Goal: Task Accomplishment & Management: Manage account settings

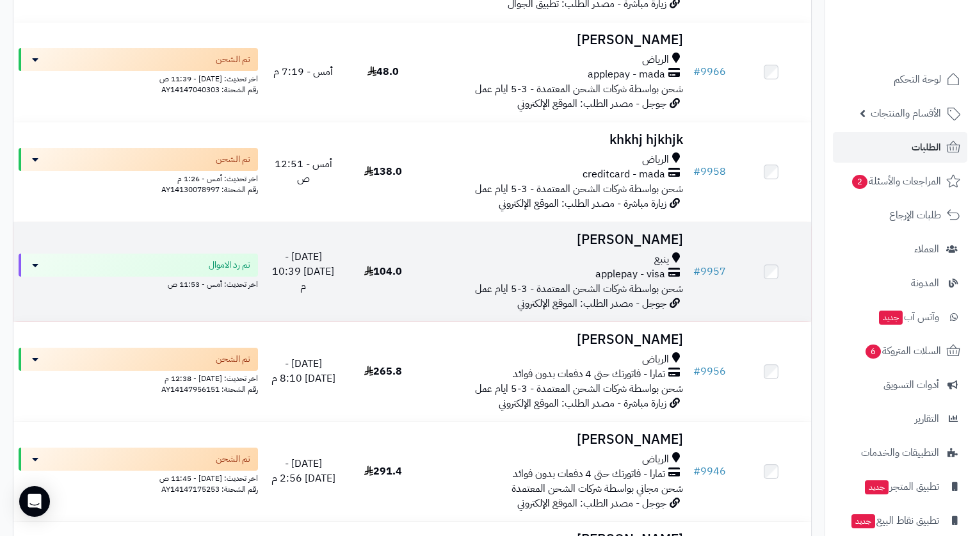
scroll to position [576, 0]
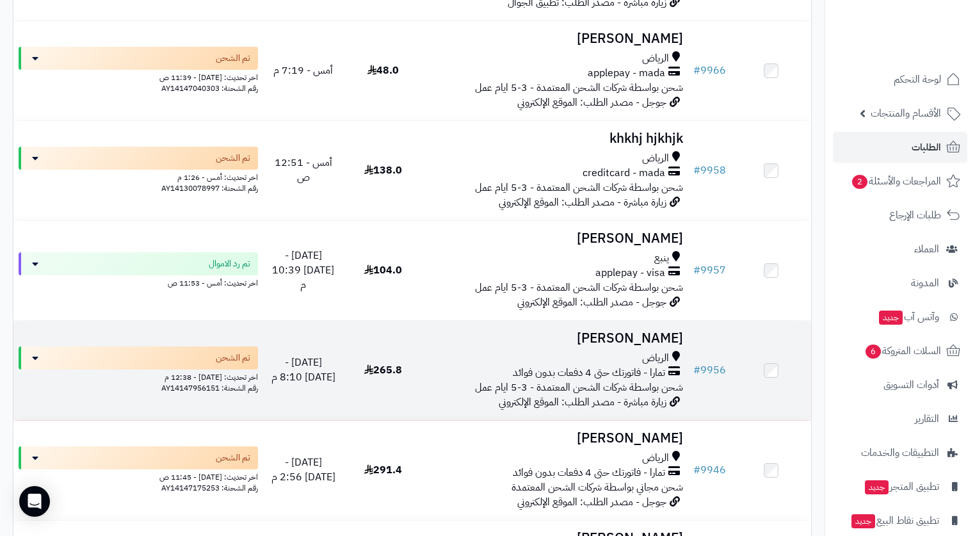
drag, startPoint x: 722, startPoint y: 365, endPoint x: 674, endPoint y: 335, distance: 56.7
click at [674, 335] on h3 "Amal Asiri" at bounding box center [555, 338] width 255 height 15
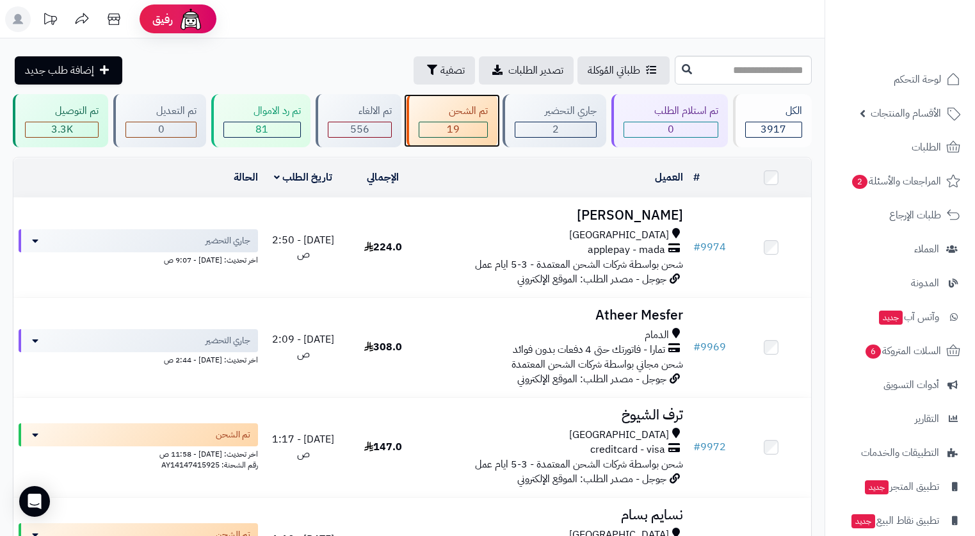
click at [460, 111] on div "تم الشحن" at bounding box center [453, 111] width 69 height 15
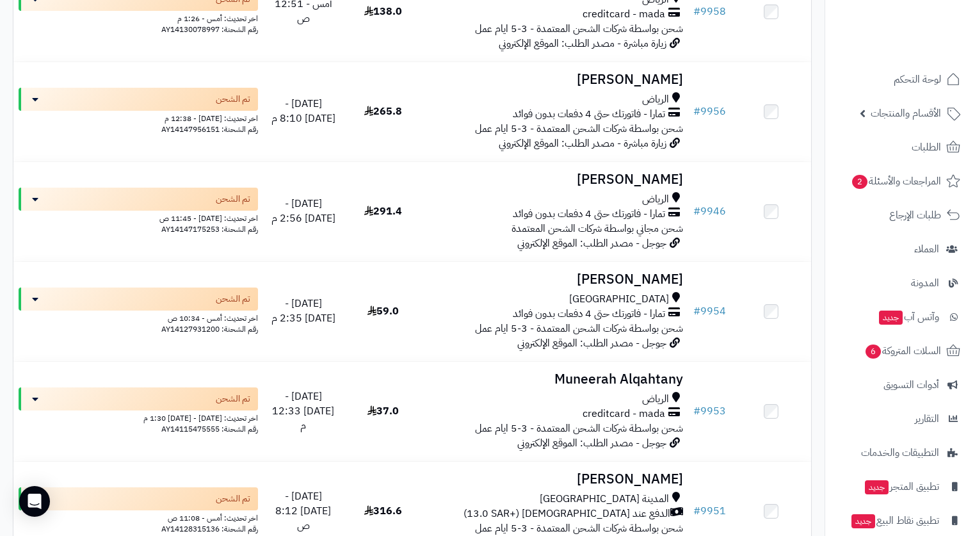
scroll to position [512, 0]
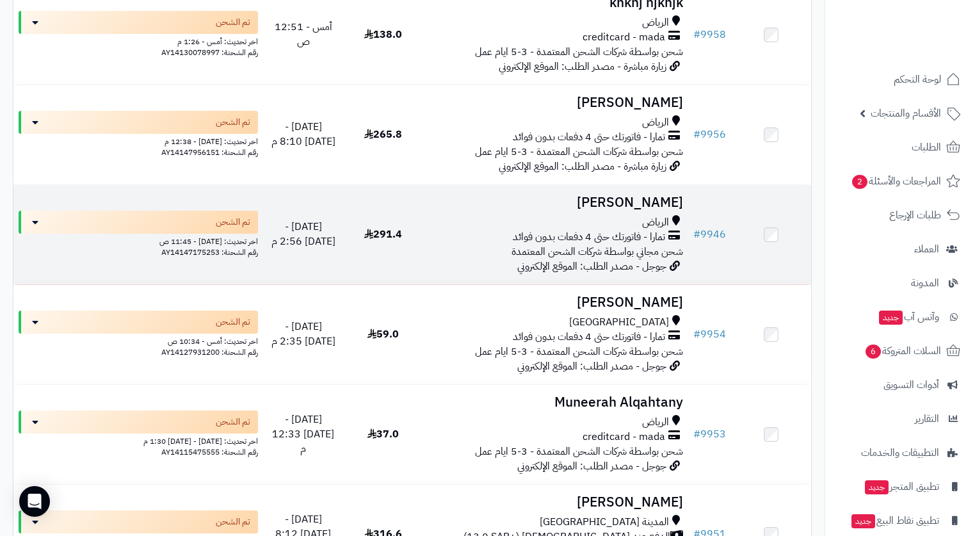
click at [625, 210] on h3 "[PERSON_NAME]" at bounding box center [555, 202] width 255 height 15
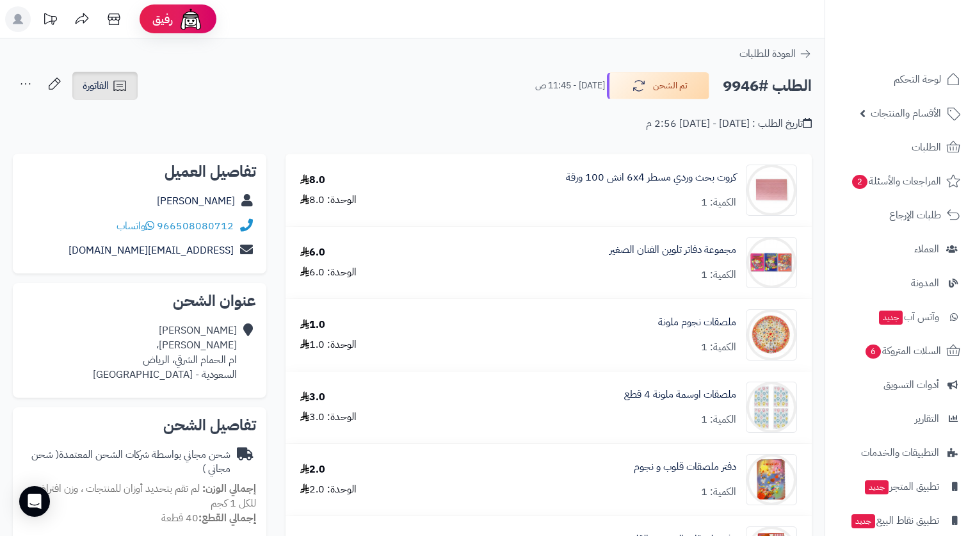
click at [95, 83] on span "الفاتورة" at bounding box center [96, 85] width 26 height 15
click at [332, 102] on div "تاريخ الطلب : [DATE] - [DATE] 2:56 م" at bounding box center [412, 116] width 799 height 30
click at [29, 84] on icon at bounding box center [26, 83] width 10 height 1
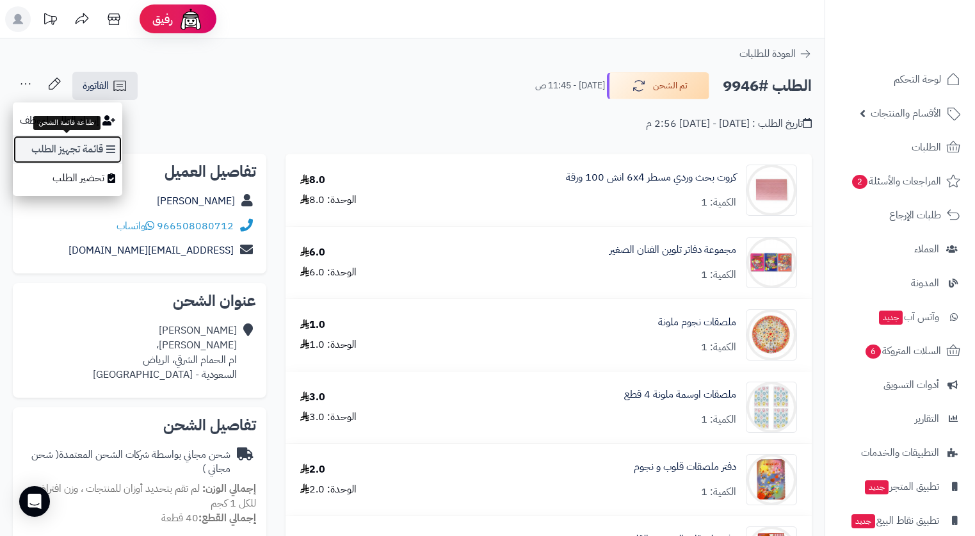
click at [80, 145] on link "قائمة تجهيز الطلب" at bounding box center [67, 149] width 109 height 29
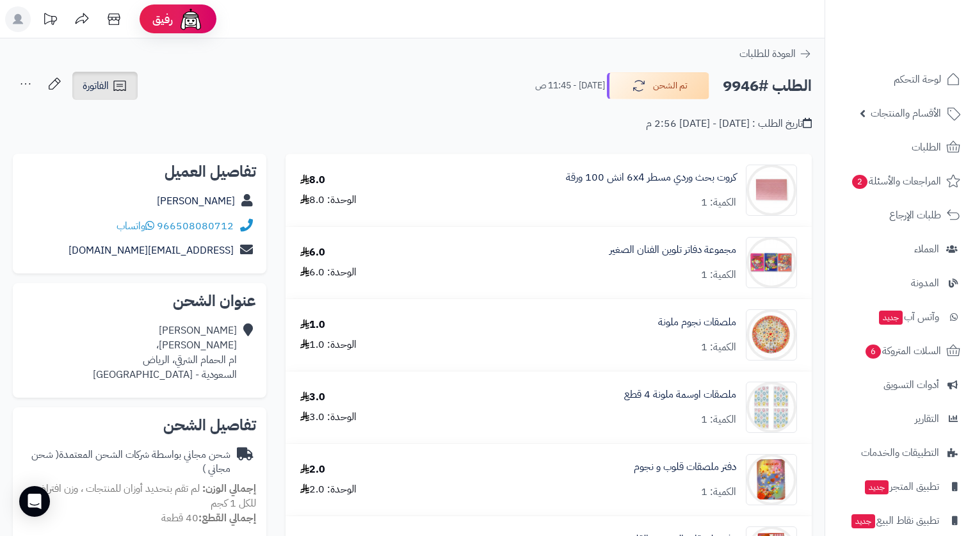
click at [115, 76] on link "الفاتورة" at bounding box center [104, 86] width 65 height 28
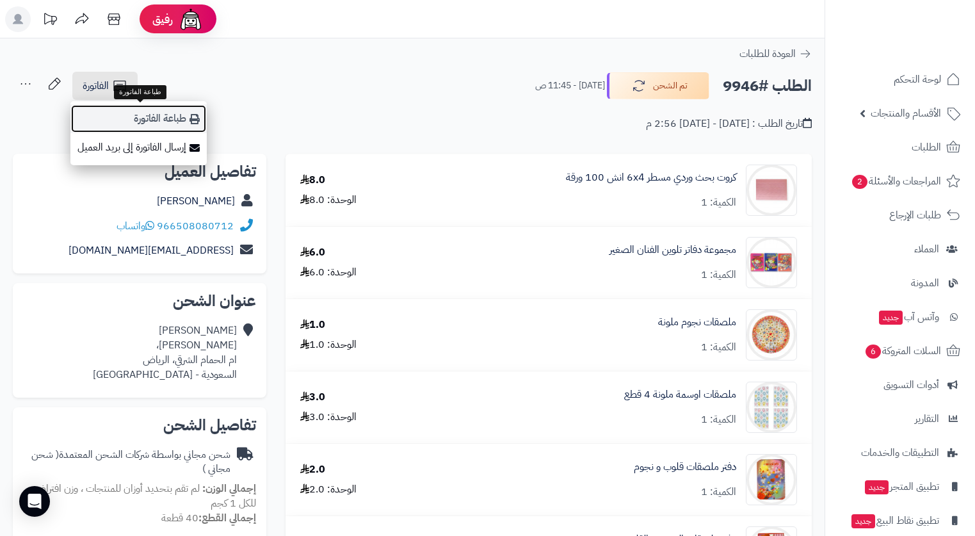
click at [160, 113] on link "طباعة الفاتورة" at bounding box center [138, 118] width 136 height 29
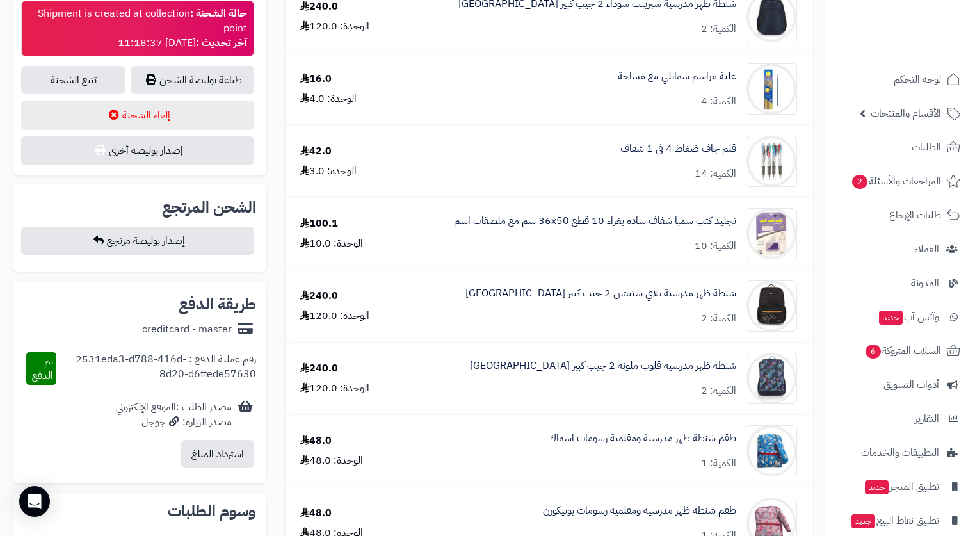
scroll to position [768, 0]
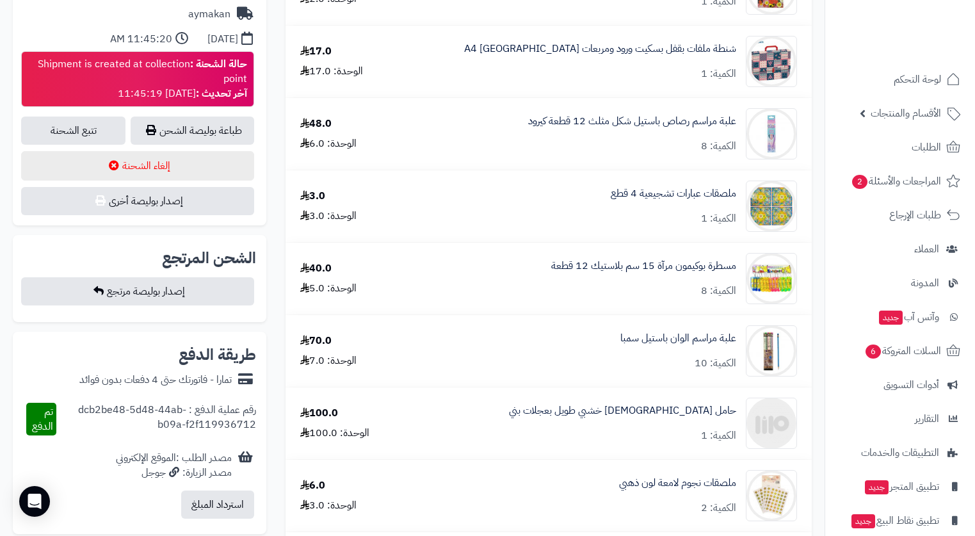
scroll to position [640, 0]
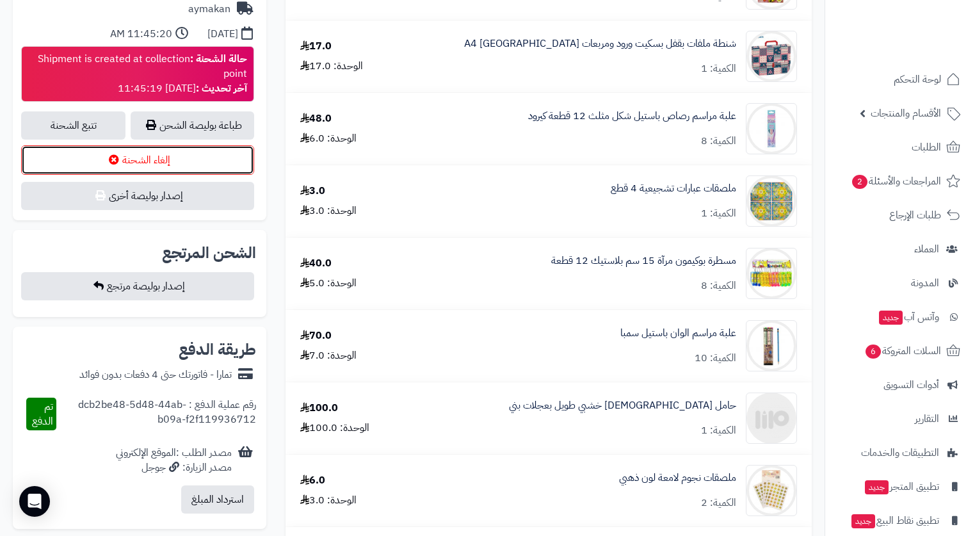
click at [179, 156] on button "إلغاء الشحنة" at bounding box center [137, 159] width 233 height 29
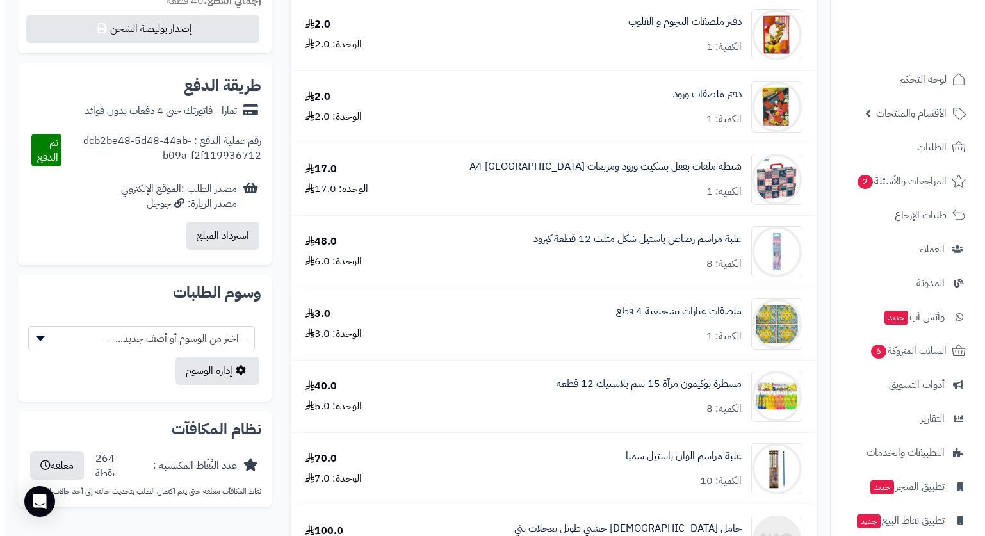
scroll to position [448, 0]
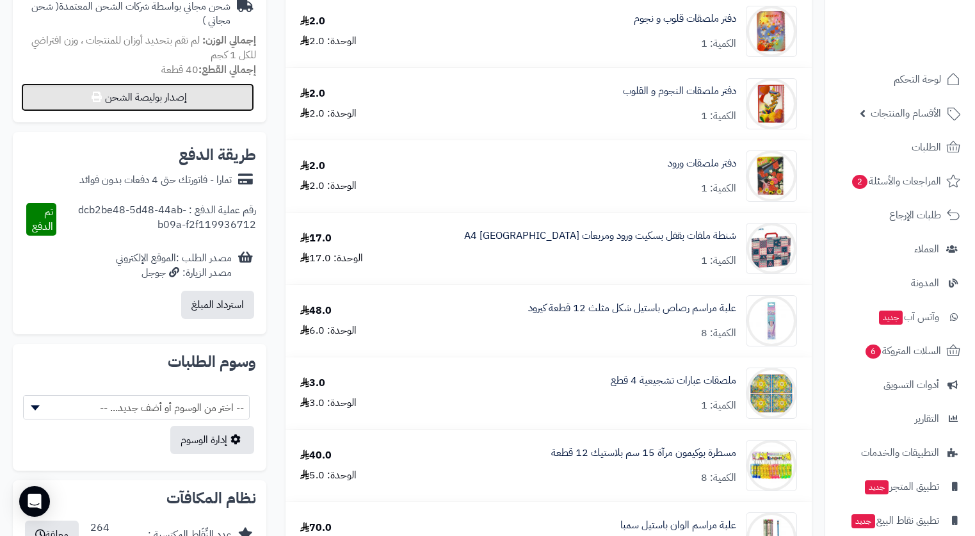
click at [205, 88] on button "إصدار بوليصة الشحن" at bounding box center [137, 97] width 233 height 28
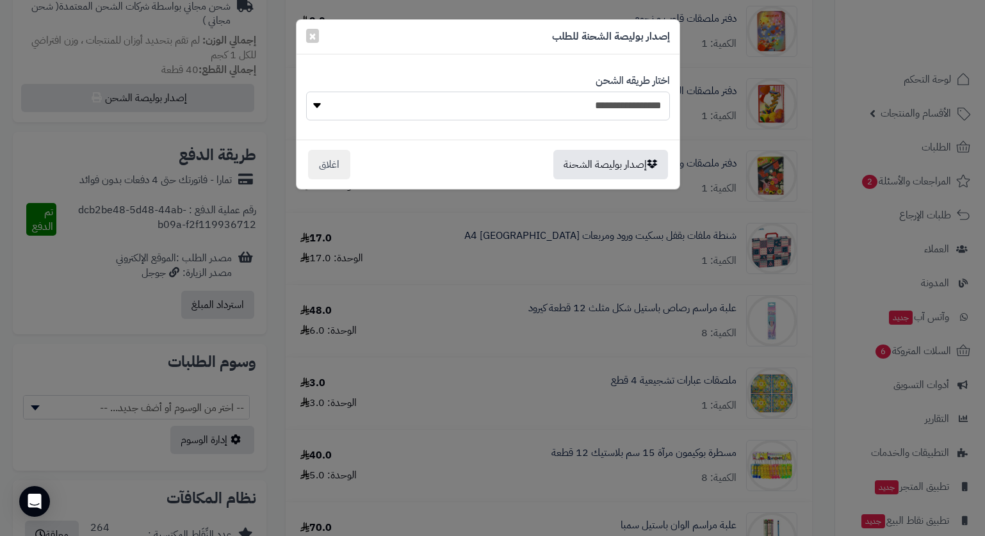
click at [637, 92] on select "**********" at bounding box center [488, 106] width 364 height 29
select select "*******"
click at [306, 92] on select "**********" at bounding box center [488, 106] width 364 height 29
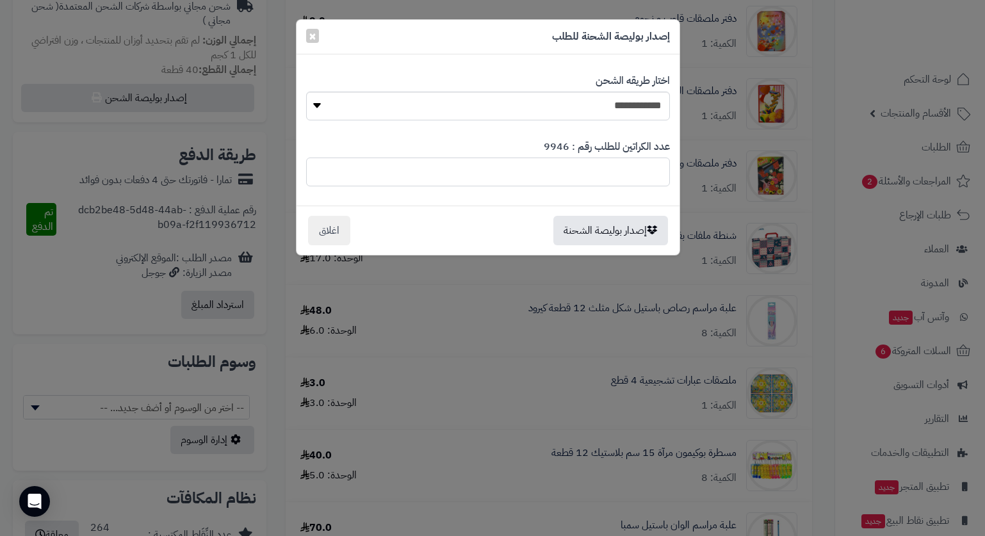
drag, startPoint x: 652, startPoint y: 168, endPoint x: 663, endPoint y: 173, distance: 12.0
click at [663, 173] on input "*" at bounding box center [488, 171] width 364 height 29
type input "*"
click at [624, 221] on button "إصدار بوليصة الشحنة" at bounding box center [610, 229] width 115 height 29
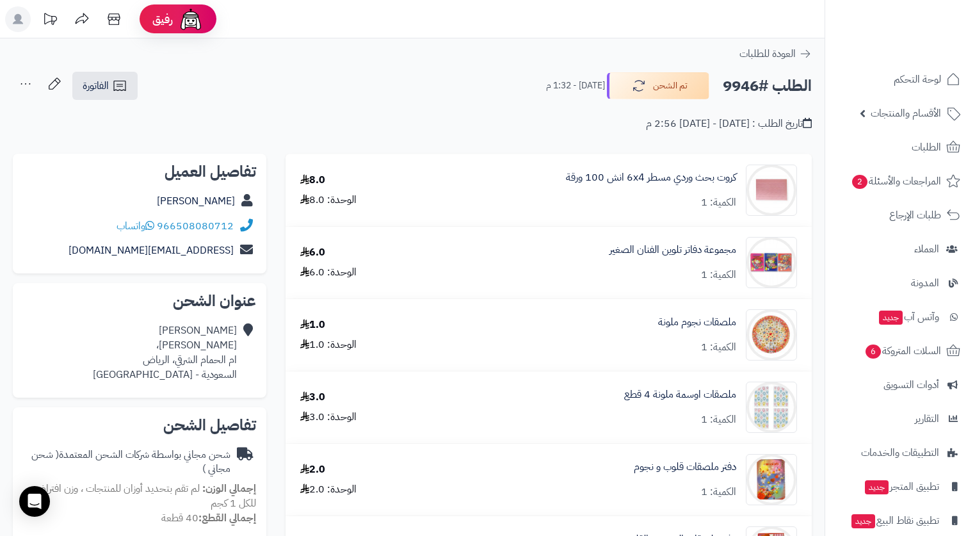
scroll to position [448, 0]
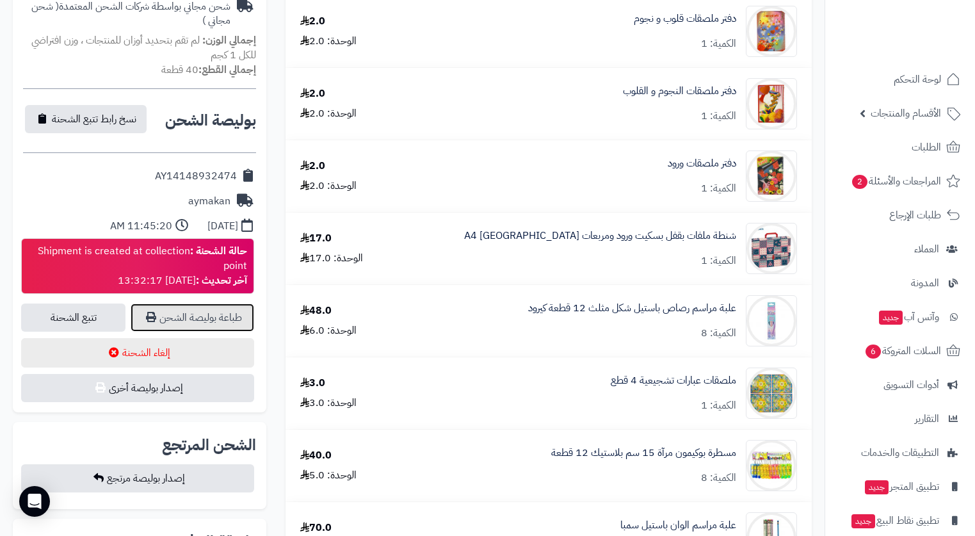
click at [216, 319] on link "طباعة بوليصة الشحن" at bounding box center [193, 317] width 124 height 28
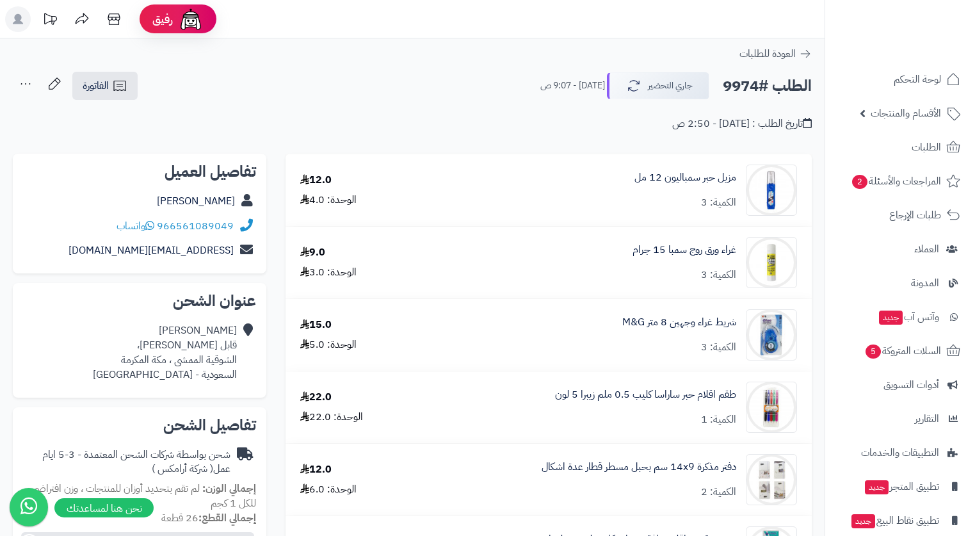
click at [456, 87] on div "الطلب #9974 جاري التحضير [DATE] - 9:07 ص الفاتورة طباعة الفاتورة إرسال الفاتورة…" at bounding box center [412, 86] width 799 height 30
click at [105, 82] on span "الفاتورة" at bounding box center [96, 85] width 26 height 15
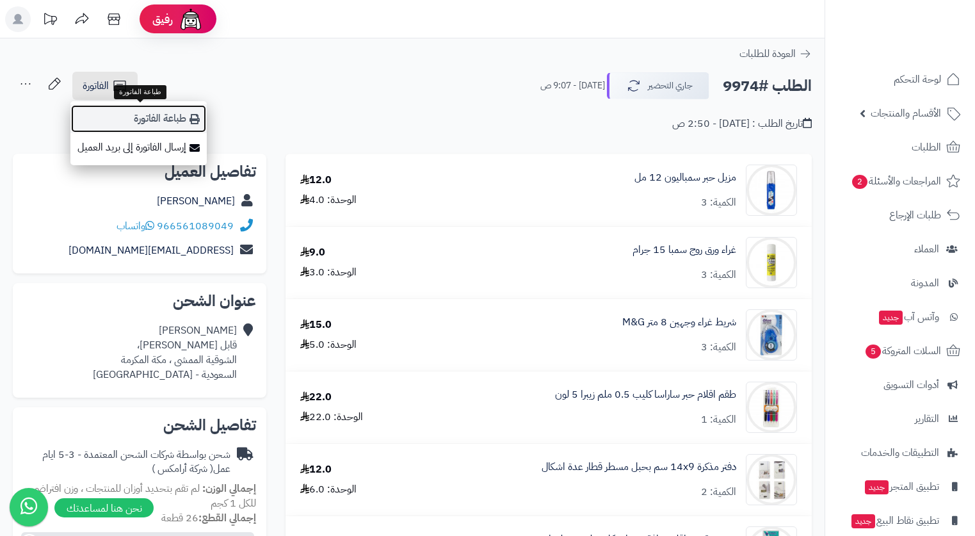
click at [177, 114] on link "طباعة الفاتورة" at bounding box center [138, 118] width 136 height 29
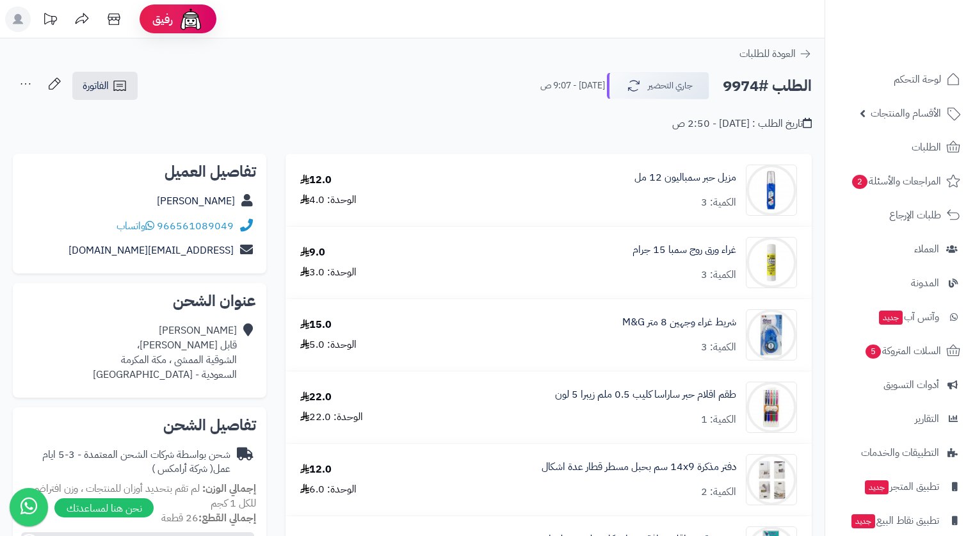
click at [435, 72] on div "الطلب #9974 جاري التحضير اليوم - 9:07 ص الفاتورة طباعة الفاتورة إرسال الفاتورة …" at bounding box center [412, 86] width 799 height 30
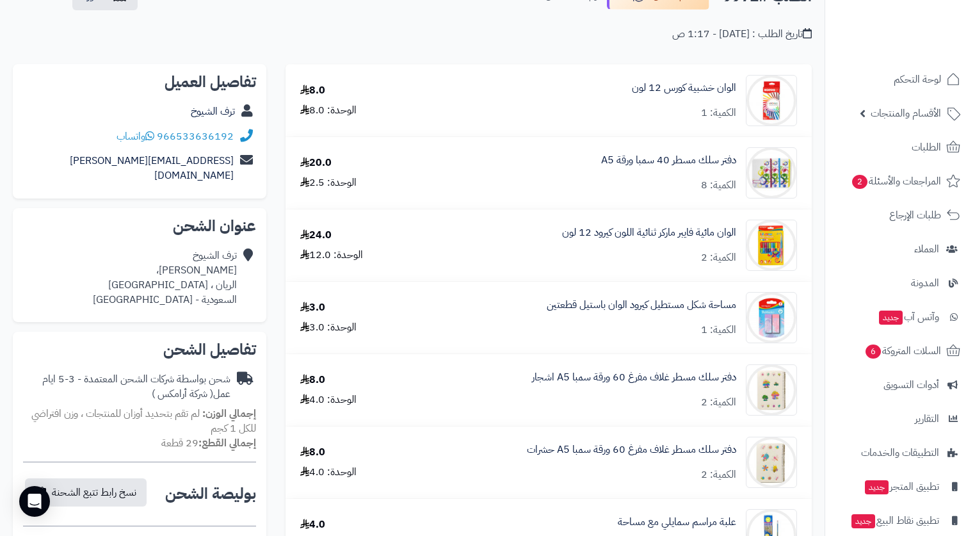
scroll to position [64, 0]
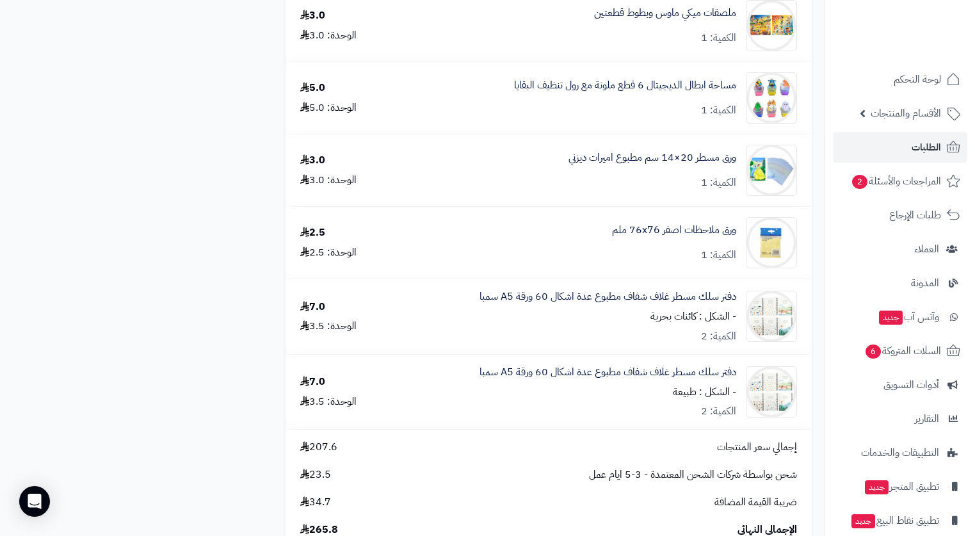
scroll to position [3009, 0]
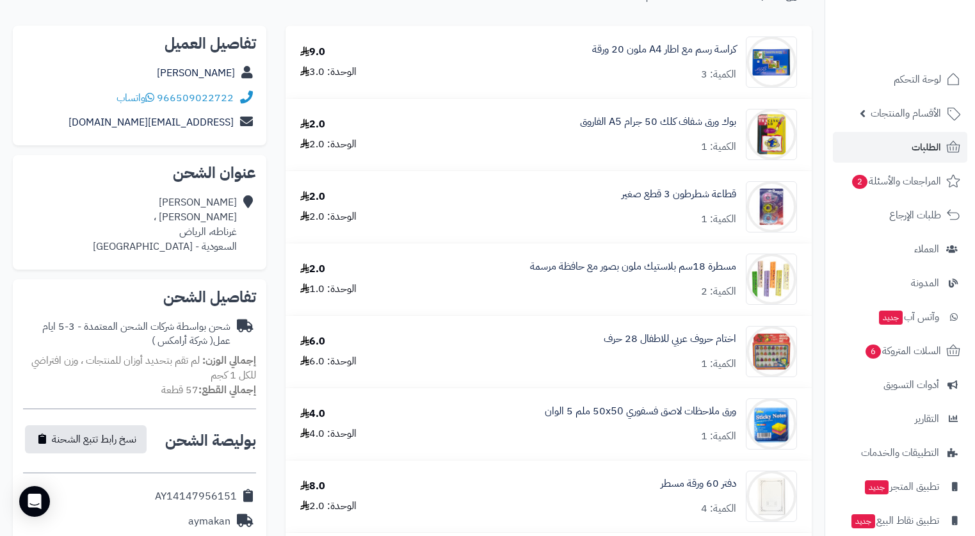
scroll to position [0, 0]
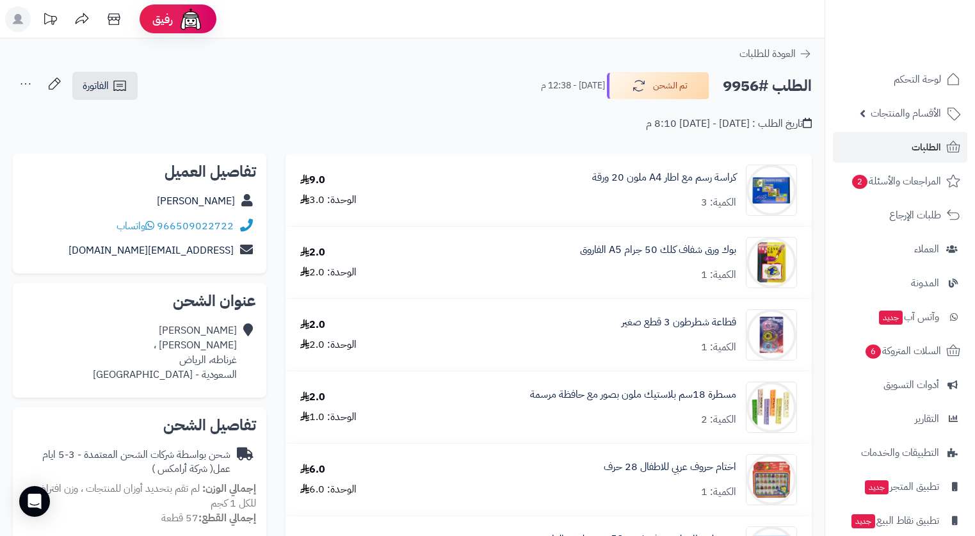
click at [456, 94] on div "الطلب #9956 تم الشحن اليوم - 12:38 م الفاتورة طباعة الفاتورة إرسال الفاتورة إلى…" at bounding box center [412, 86] width 799 height 30
click at [109, 84] on span "الفاتورة" at bounding box center [96, 85] width 26 height 15
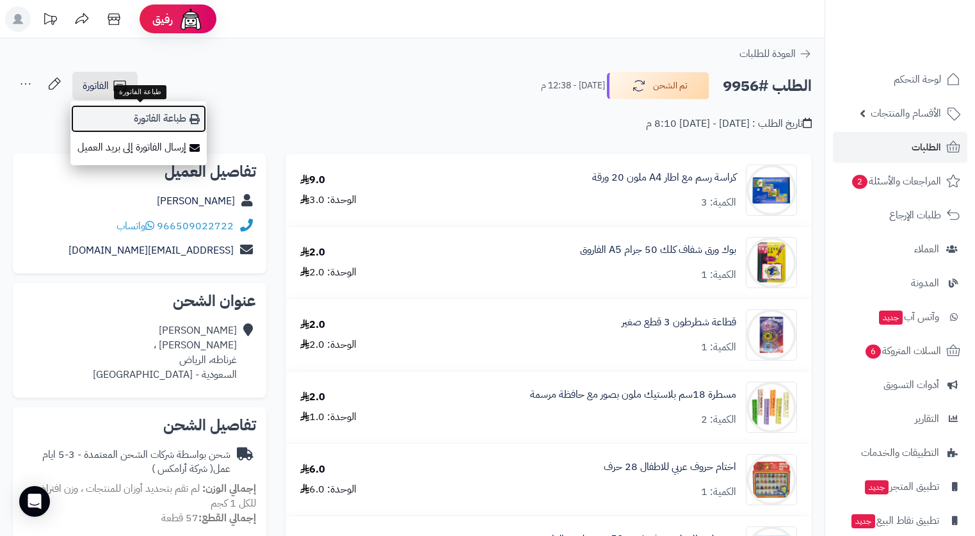
click at [182, 122] on link "طباعة الفاتورة" at bounding box center [138, 118] width 136 height 29
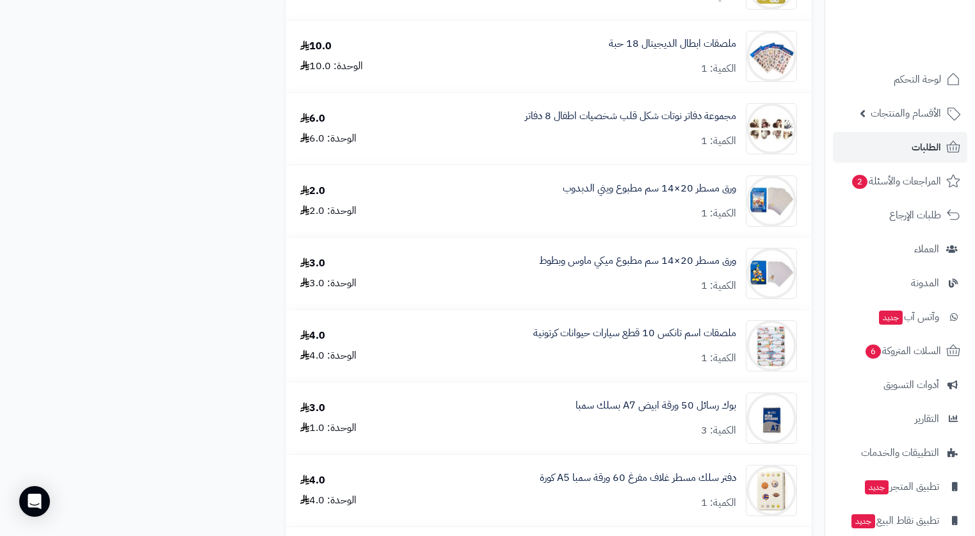
scroll to position [1856, 0]
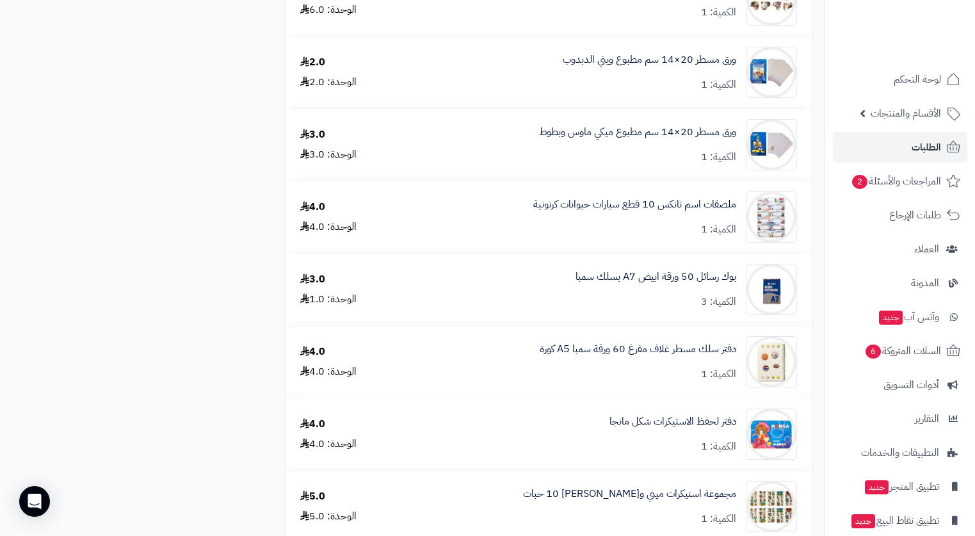
click at [816, 42] on div "كراسة رسم مع اطار A4 ملون 20 ورقة الكمية: 3 9.0 الوحدة: 3.0 بوك ورق شفاف كلك 50…" at bounding box center [548, 228] width 545 height 3862
click at [917, 382] on span "أدوات التسويق" at bounding box center [911, 385] width 56 height 18
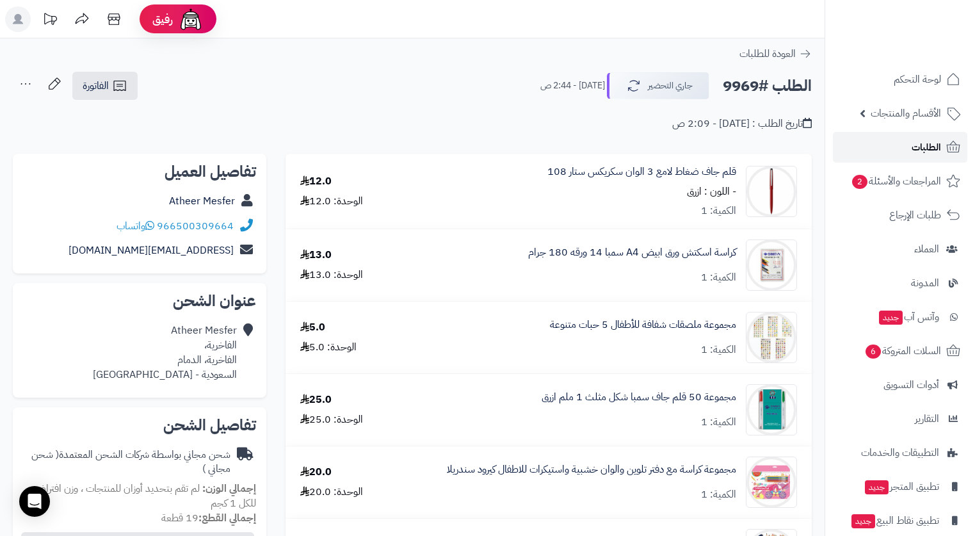
click at [921, 143] on span "الطلبات" at bounding box center [926, 147] width 29 height 18
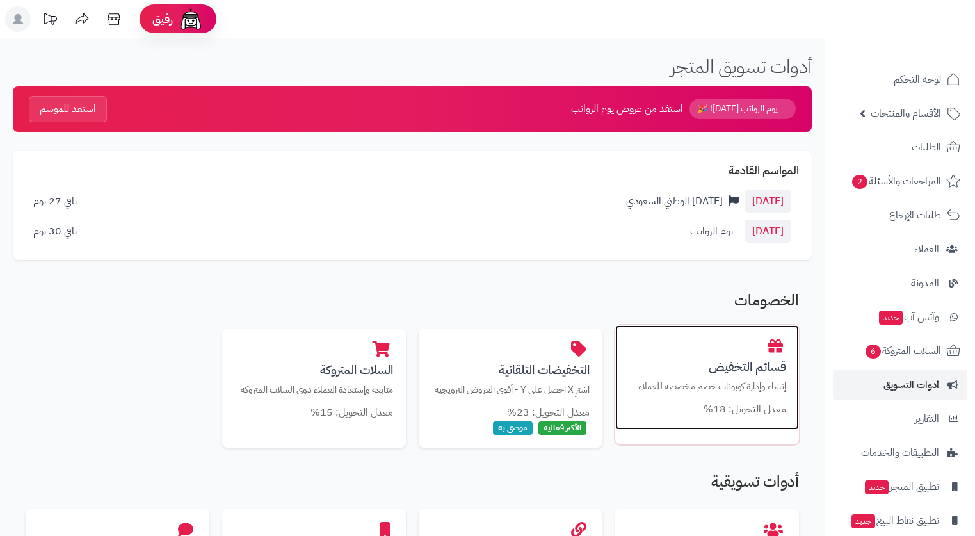
click at [762, 387] on p "إنشاء وإدارة كوبونات خصم مخصصة للعملاء" at bounding box center [707, 386] width 158 height 13
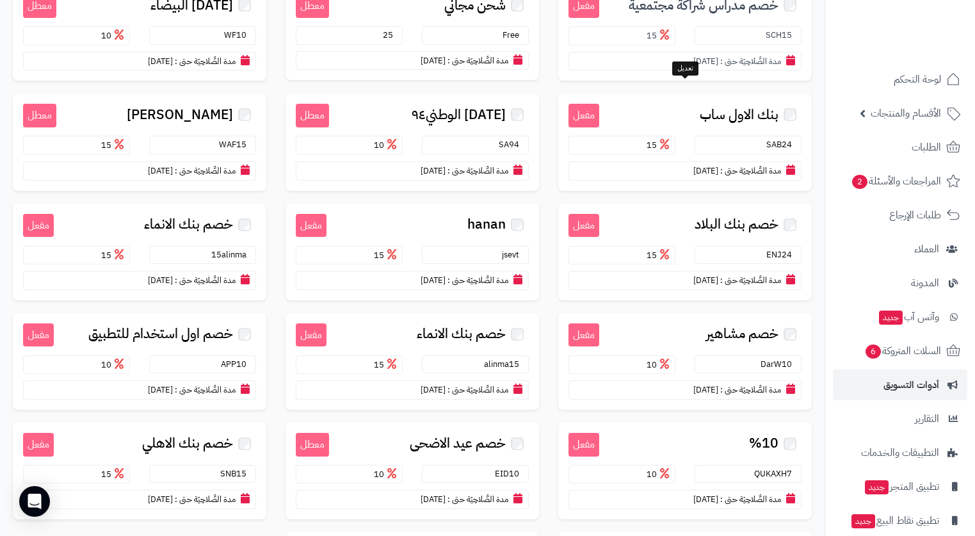
scroll to position [768, 0]
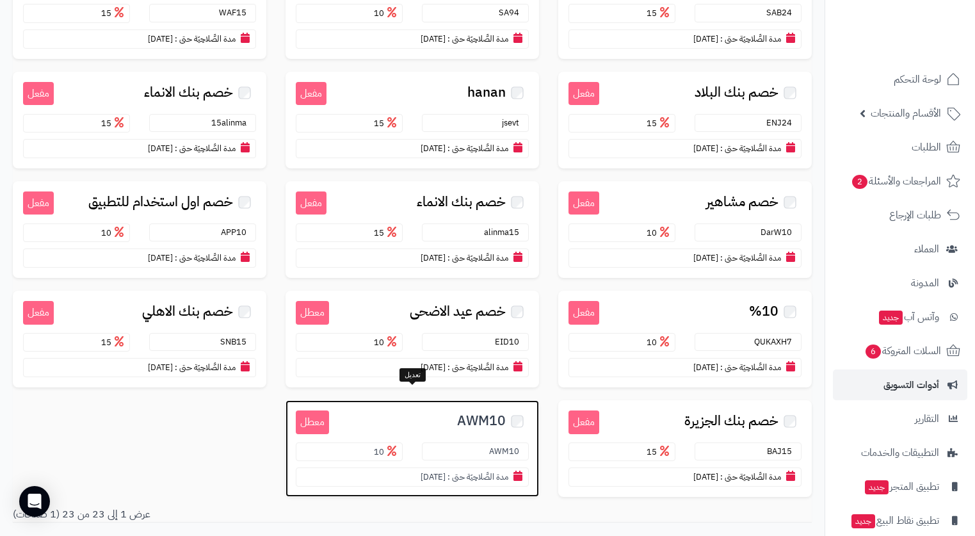
click at [462, 414] on span "AWM10" at bounding box center [481, 421] width 49 height 15
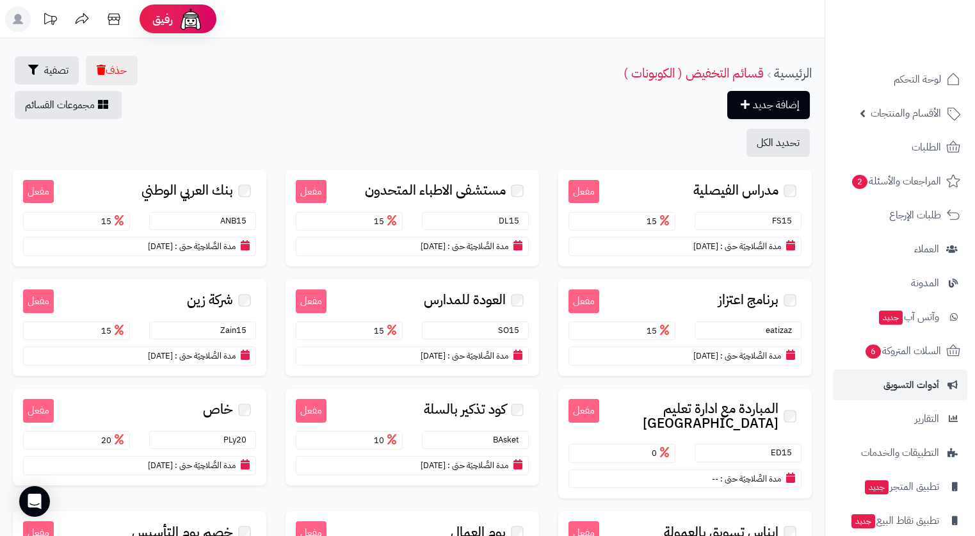
scroll to position [768, 0]
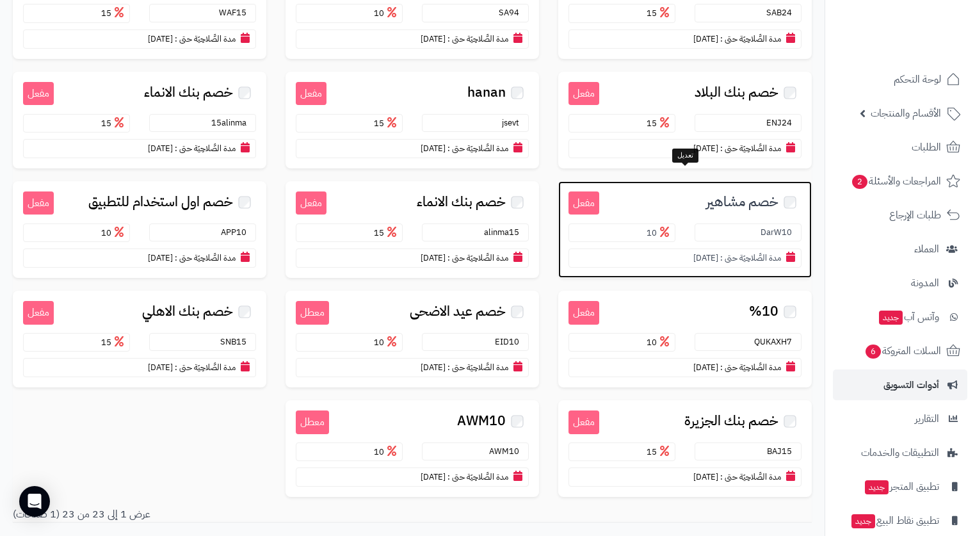
click at [714, 195] on span "خصم مشاهير" at bounding box center [742, 202] width 72 height 15
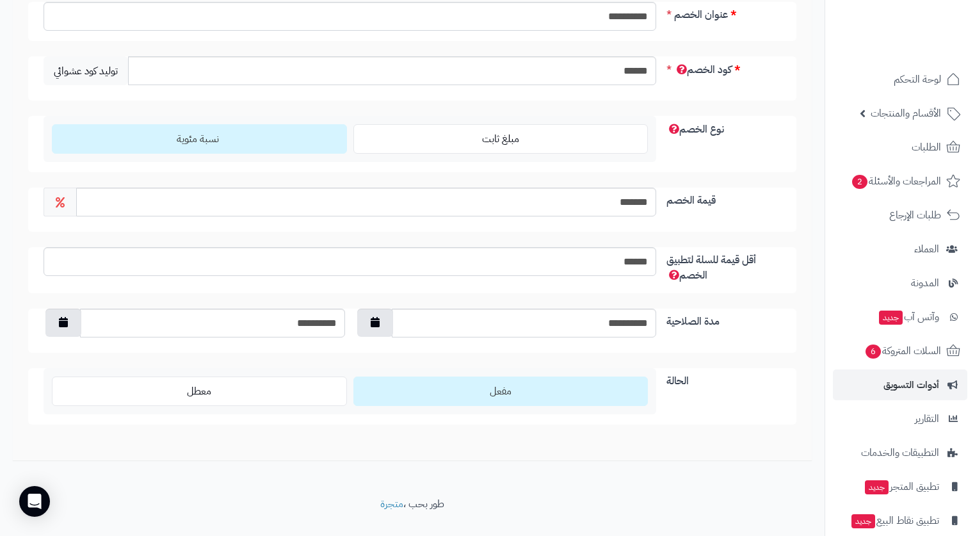
scroll to position [192, 0]
click at [312, 319] on input "**********" at bounding box center [212, 322] width 265 height 29
click at [68, 320] on icon "button" at bounding box center [63, 321] width 9 height 10
click at [54, 353] on th "›" at bounding box center [55, 351] width 23 height 19
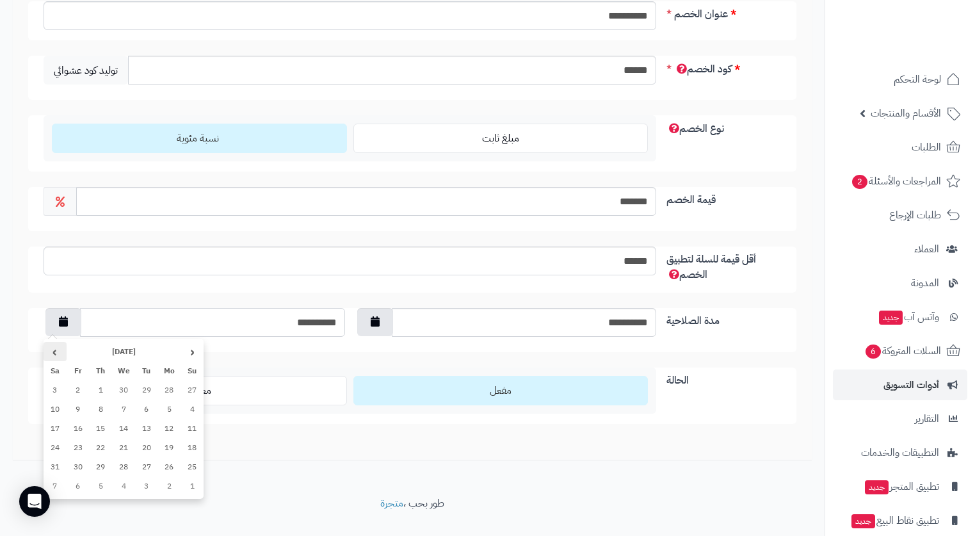
click at [54, 353] on th "›" at bounding box center [55, 351] width 23 height 19
click at [60, 469] on td "30" at bounding box center [55, 466] width 23 height 19
type input "**********"
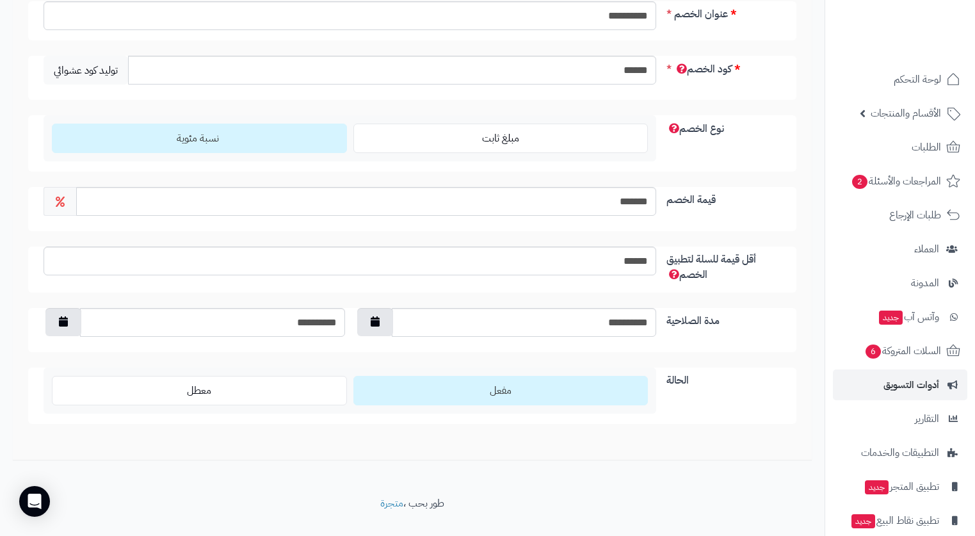
click at [472, 393] on label "مفعل" at bounding box center [500, 390] width 295 height 29
click at [545, 397] on label "مفعل" at bounding box center [500, 390] width 295 height 29
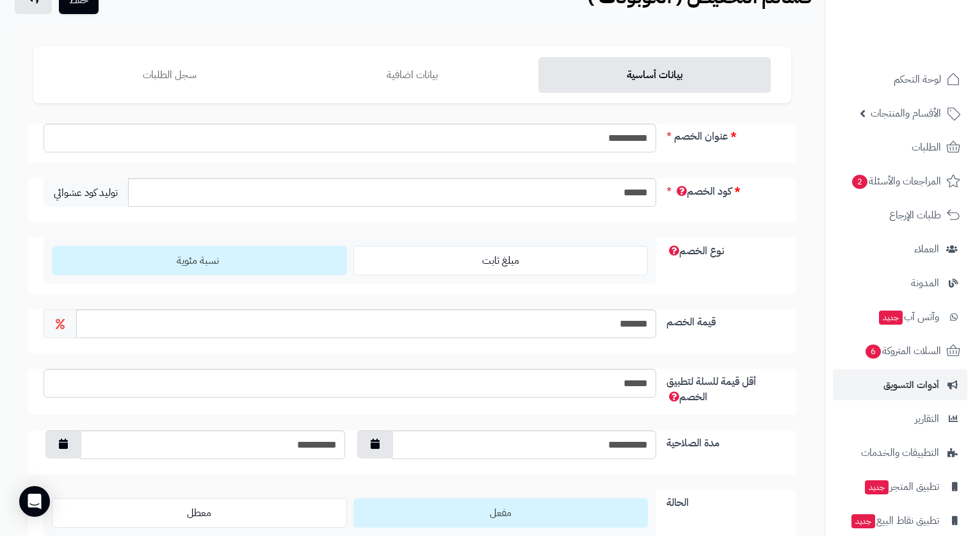
scroll to position [0, 0]
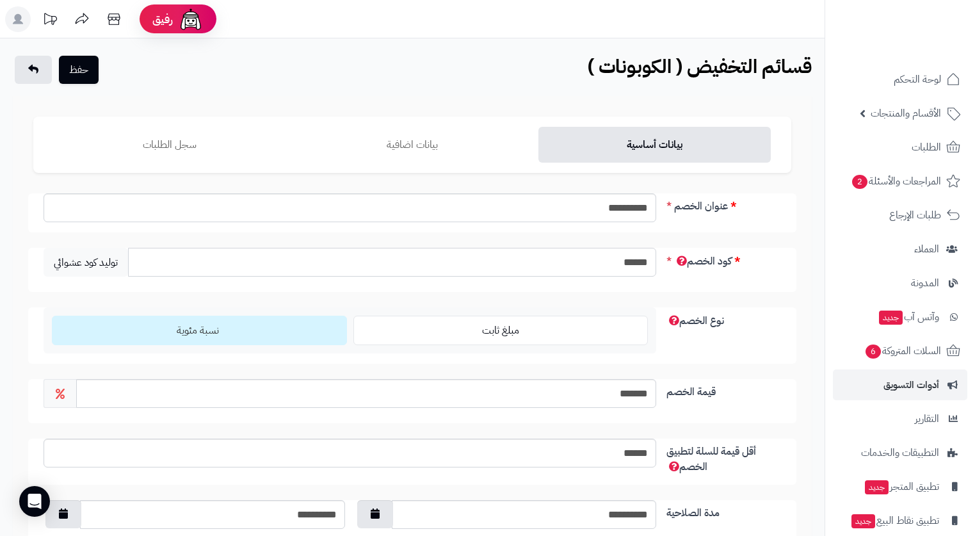
click at [632, 259] on input "******" at bounding box center [392, 262] width 528 height 29
click at [82, 74] on button "حفظ" at bounding box center [79, 69] width 40 height 28
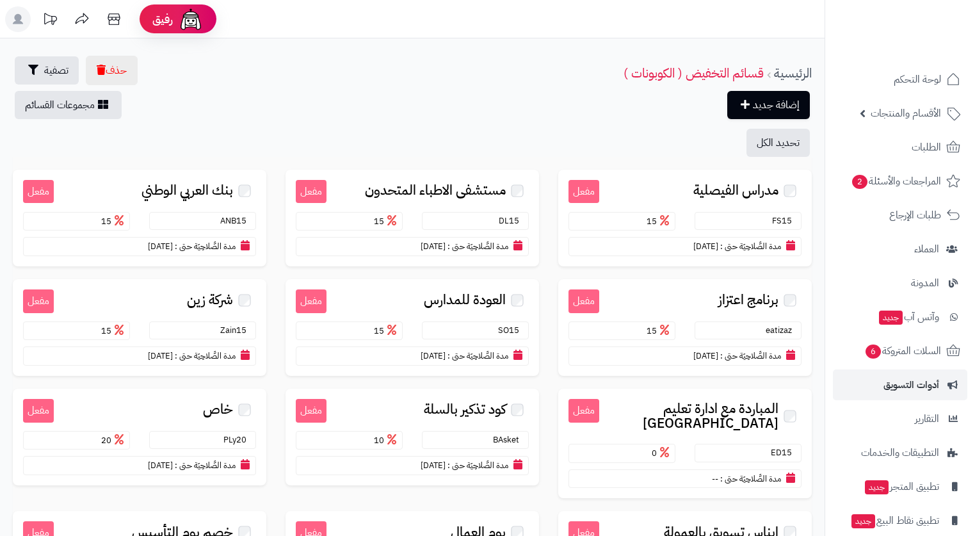
click at [777, 22] on header "رفيق ! الطلبات معالجة مكتمل إرجاع المنتجات العملاء المتواجدون الان 7362 عملاء م…" at bounding box center [487, 19] width 975 height 38
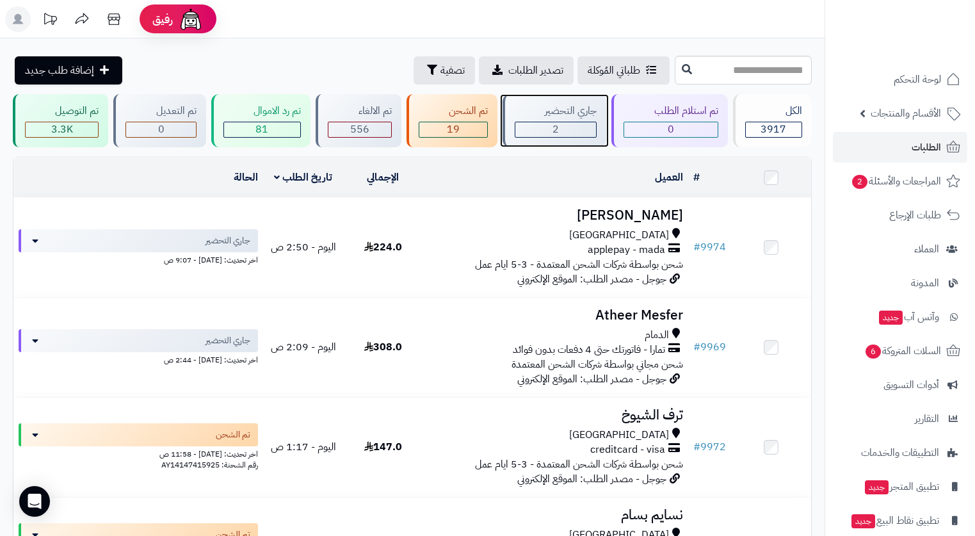
click at [563, 113] on div "جاري التحضير" at bounding box center [556, 111] width 82 height 15
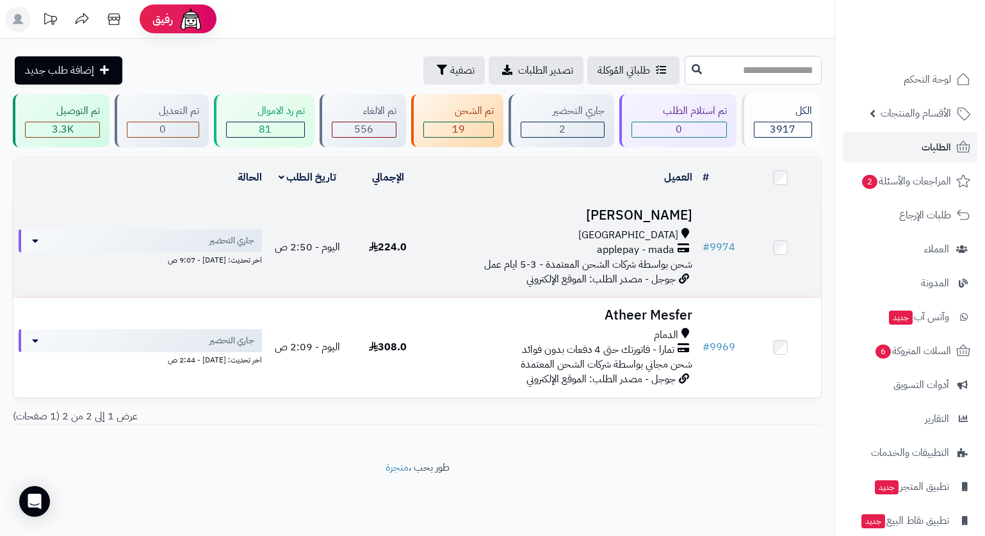
click at [647, 234] on span "[GEOGRAPHIC_DATA]" at bounding box center [628, 235] width 100 height 15
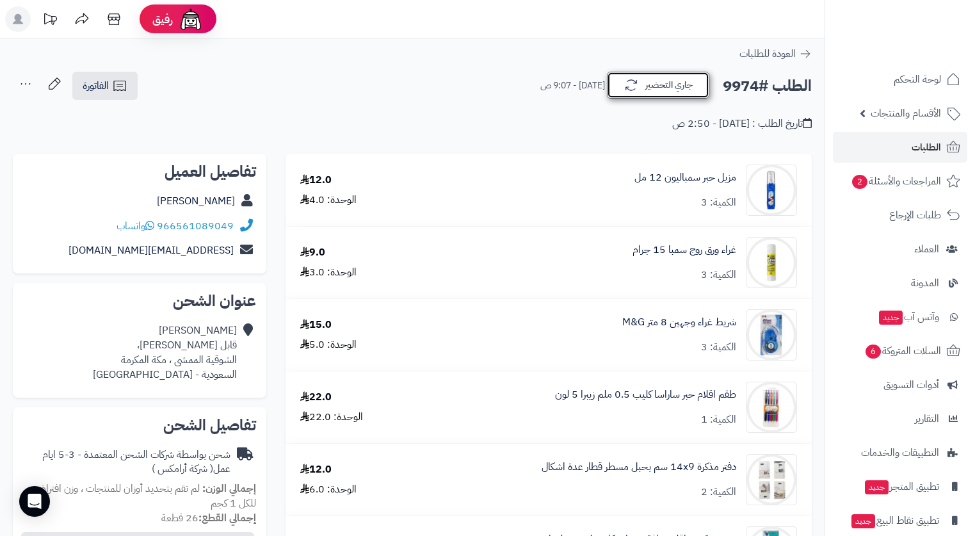
click at [673, 81] on button "جاري التحضير" at bounding box center [658, 85] width 102 height 27
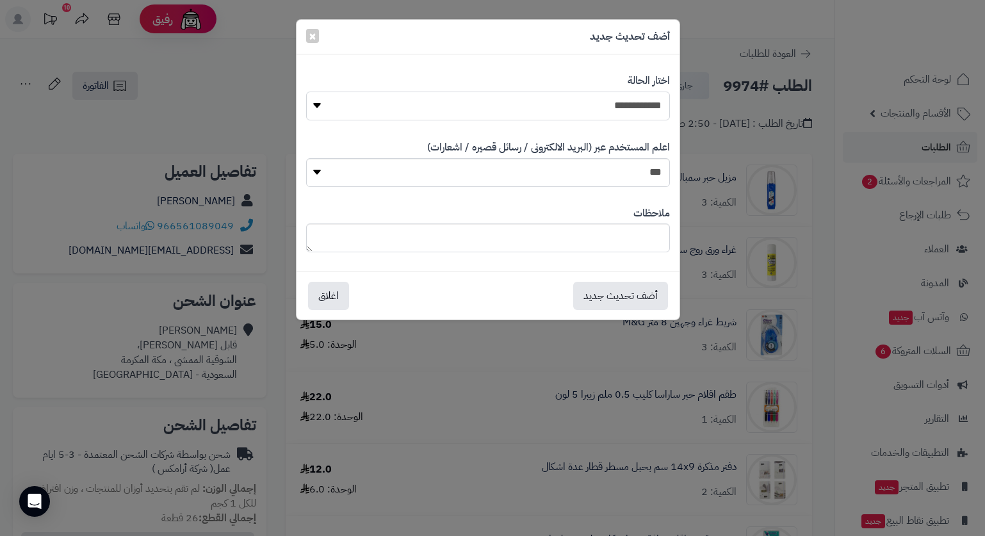
click at [632, 106] on select "**********" at bounding box center [488, 106] width 364 height 29
select select "*"
click at [306, 92] on select "**********" at bounding box center [488, 106] width 364 height 29
click at [612, 291] on button "أضف تحديث جديد" at bounding box center [620, 295] width 95 height 28
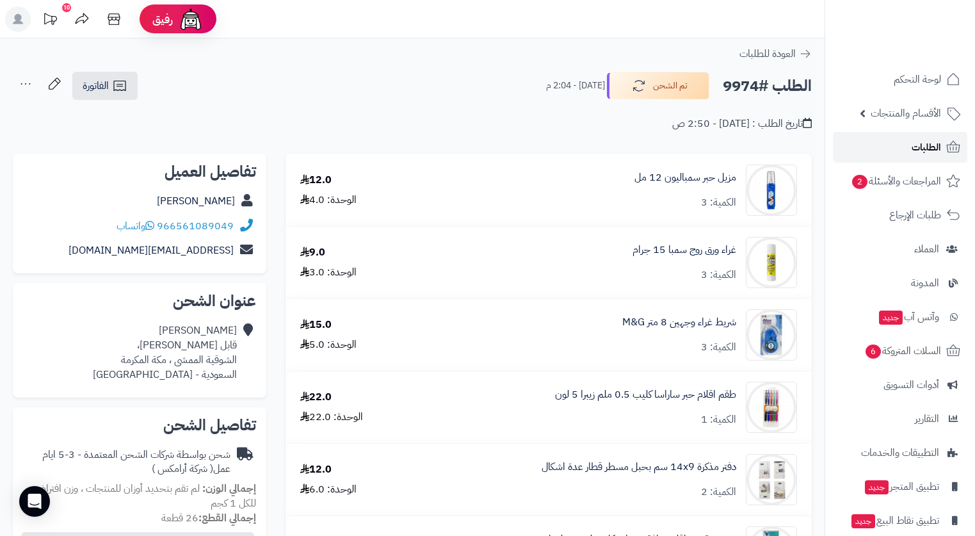
click at [908, 147] on link "الطلبات" at bounding box center [900, 147] width 134 height 31
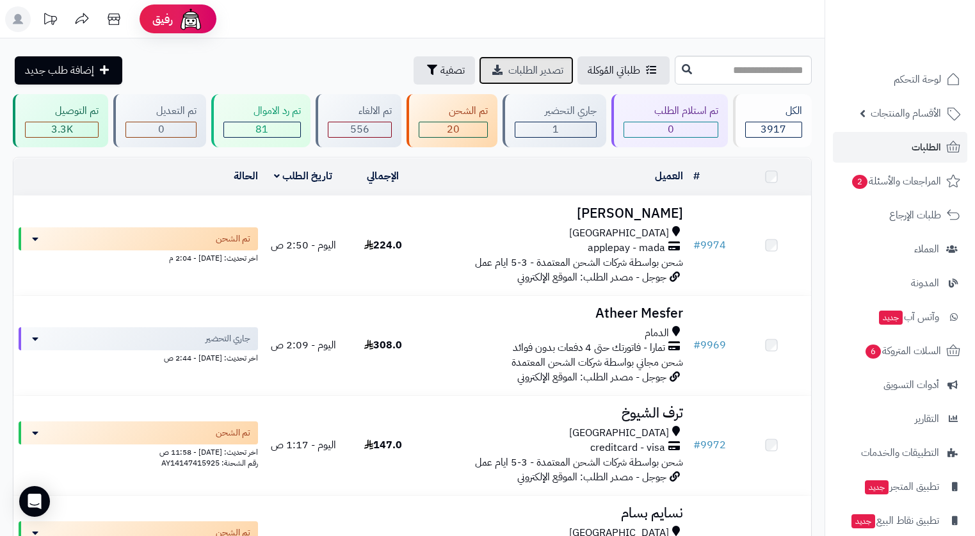
click at [494, 65] on link "تصدير الطلبات" at bounding box center [526, 70] width 95 height 28
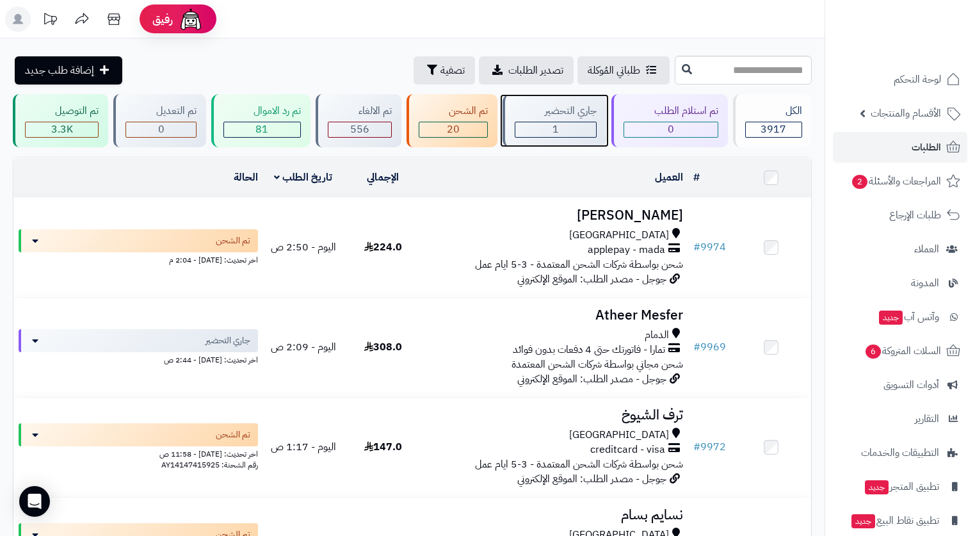
click at [554, 114] on div "جاري التحضير" at bounding box center [556, 111] width 82 height 15
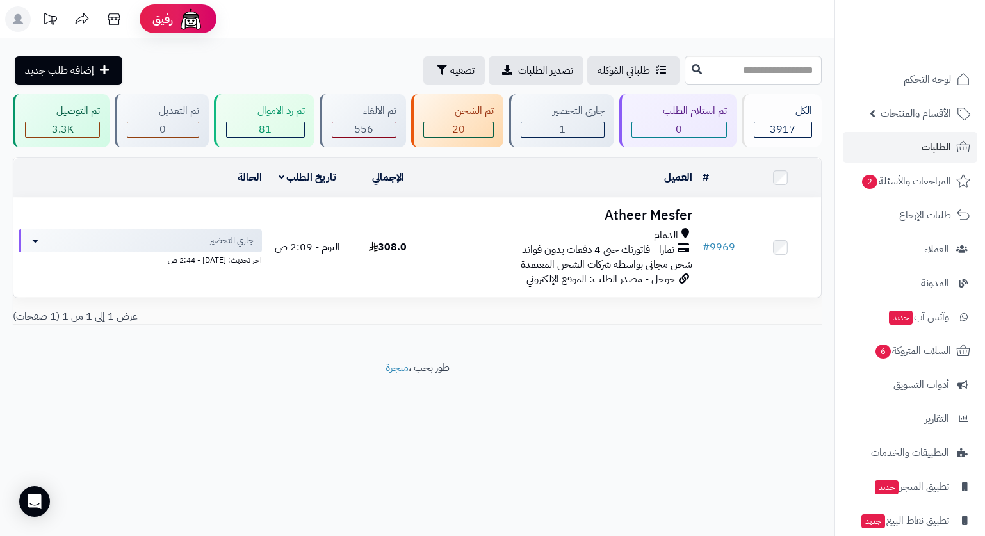
click at [682, 17] on header "رفيق ! الطلبات معالجة مكتمل إرجاع المنتجات العملاء المتواجدون الان 7362 عملاء م…" at bounding box center [492, 19] width 985 height 38
